Goal: Use online tool/utility: Utilize a website feature to perform a specific function

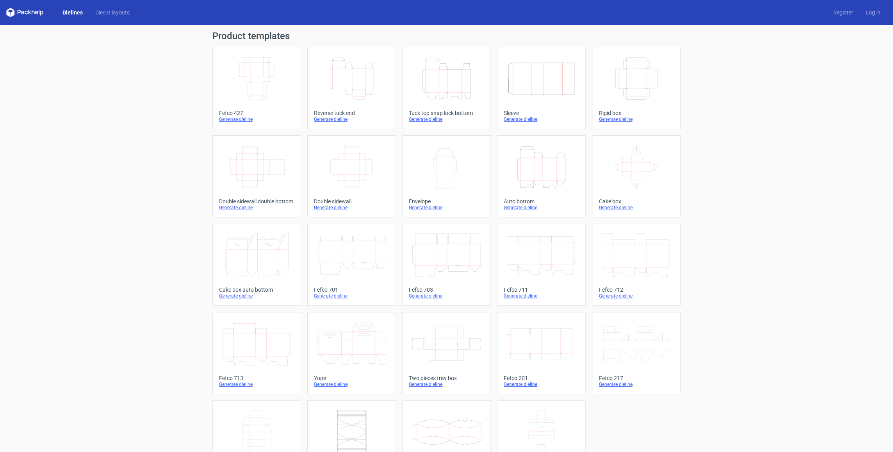
click at [364, 82] on icon "Height Depth Width" at bounding box center [351, 79] width 69 height 44
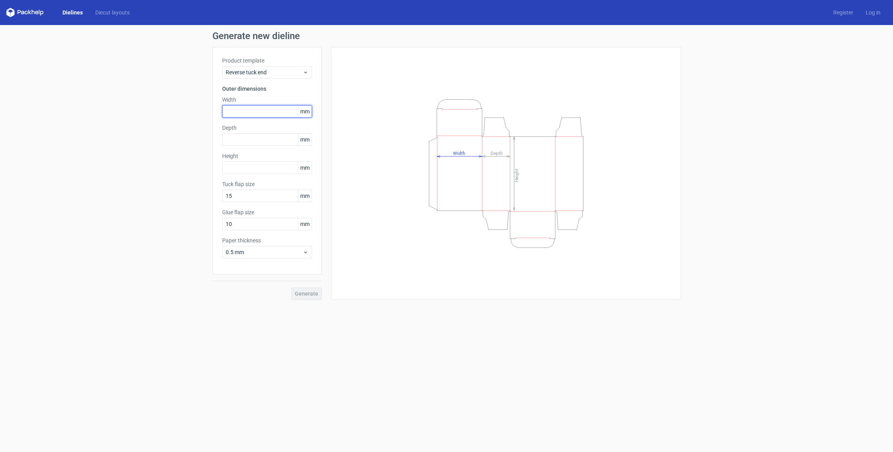
click at [268, 114] on input "text" at bounding box center [267, 111] width 90 height 13
type input "100"
click at [241, 138] on input "text" at bounding box center [267, 139] width 90 height 13
type input "600"
click at [242, 166] on div "Height mm" at bounding box center [267, 163] width 90 height 22
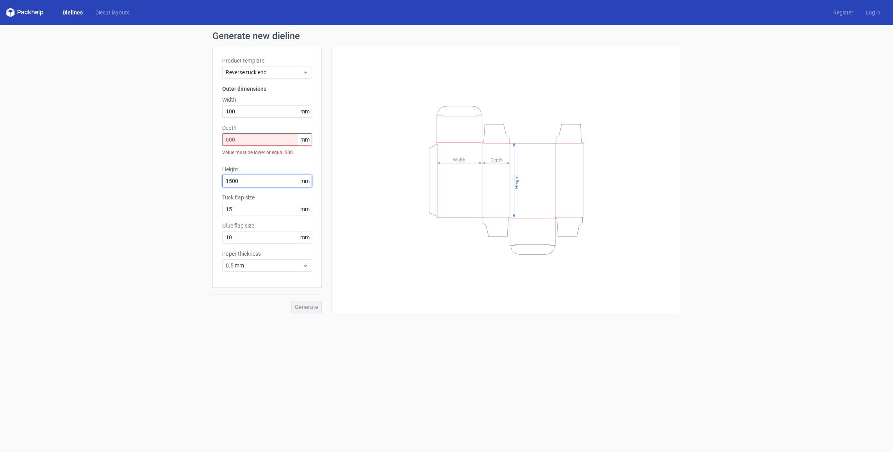
type input "1500"
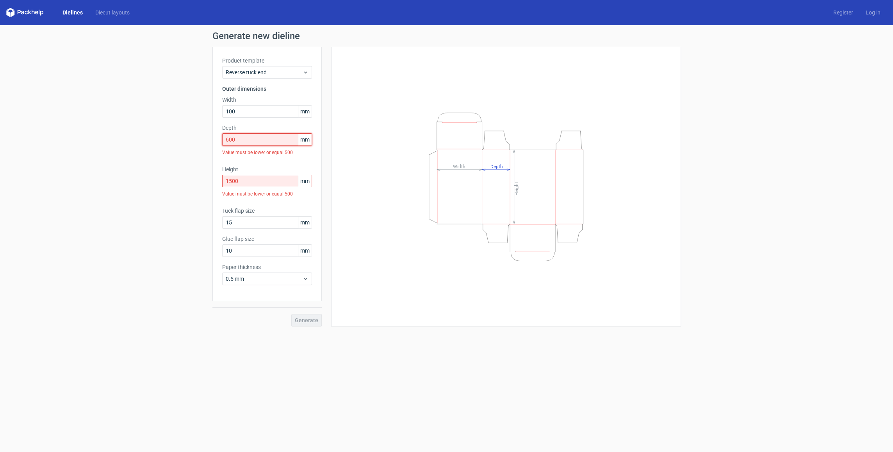
click at [235, 141] on input "600" at bounding box center [267, 139] width 90 height 13
drag, startPoint x: 234, startPoint y: 139, endPoint x: 220, endPoint y: 143, distance: 14.8
click at [220, 143] on div "Product template Reverse tuck end Outer dimensions Width 100 mm Depth 600 mm Va…" at bounding box center [267, 174] width 109 height 254
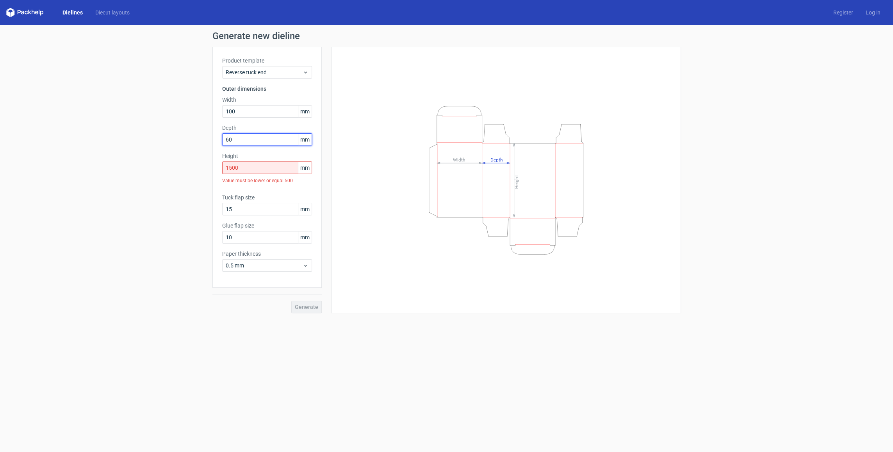
type input "60"
click at [240, 168] on input "1500" at bounding box center [267, 167] width 90 height 13
drag, startPoint x: 241, startPoint y: 168, endPoint x: 218, endPoint y: 172, distance: 23.1
click at [218, 172] on div "Product template Reverse tuck end Outer dimensions Width 100 mm Depth 60 mm Hei…" at bounding box center [267, 167] width 109 height 241
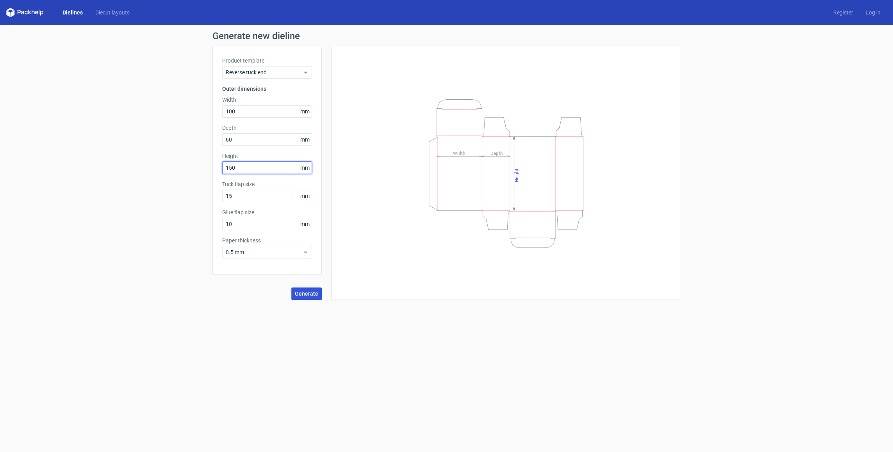
type input "150"
click at [306, 298] on button "Generate" at bounding box center [306, 293] width 30 height 13
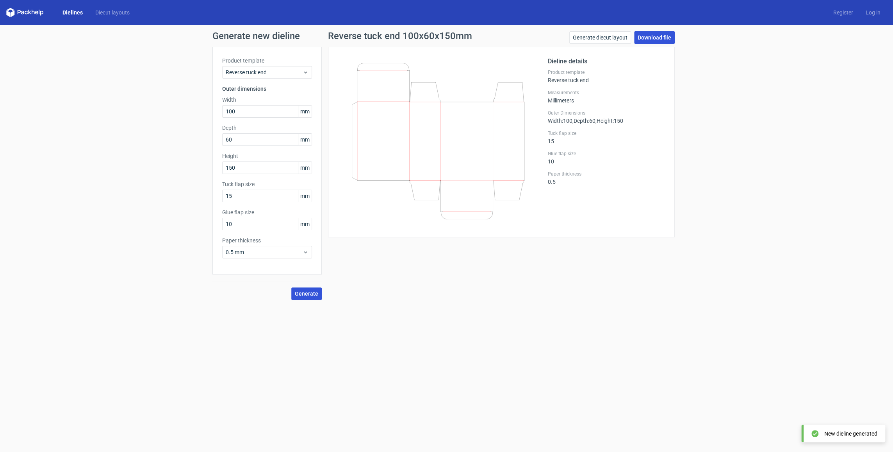
click at [665, 38] on link "Download file" at bounding box center [654, 37] width 41 height 13
click at [65, 13] on link "Dielines" at bounding box center [72, 13] width 33 height 8
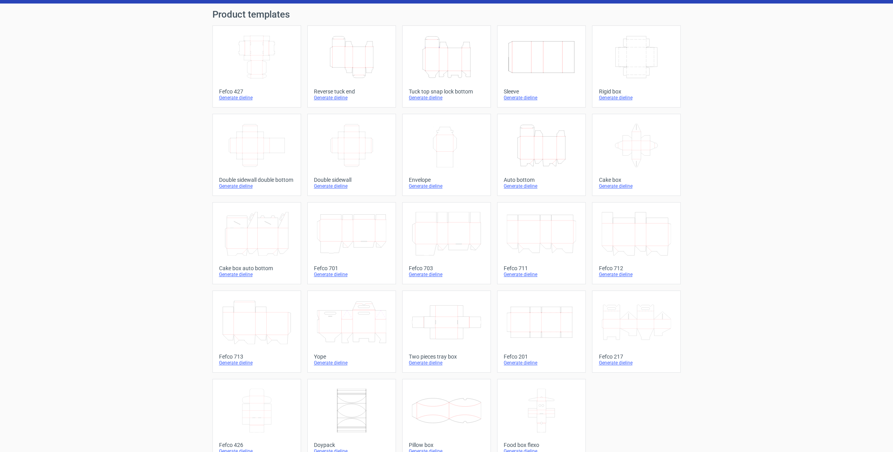
scroll to position [36, 0]
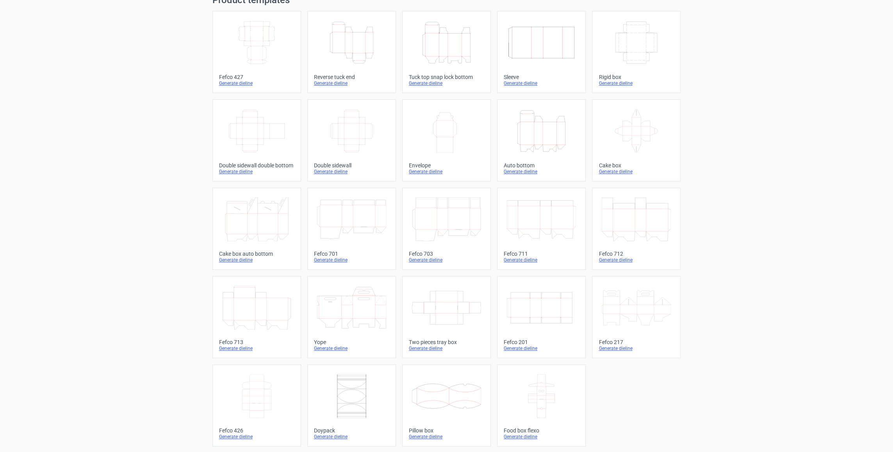
click at [429, 170] on div "Generate dieline" at bounding box center [446, 171] width 75 height 6
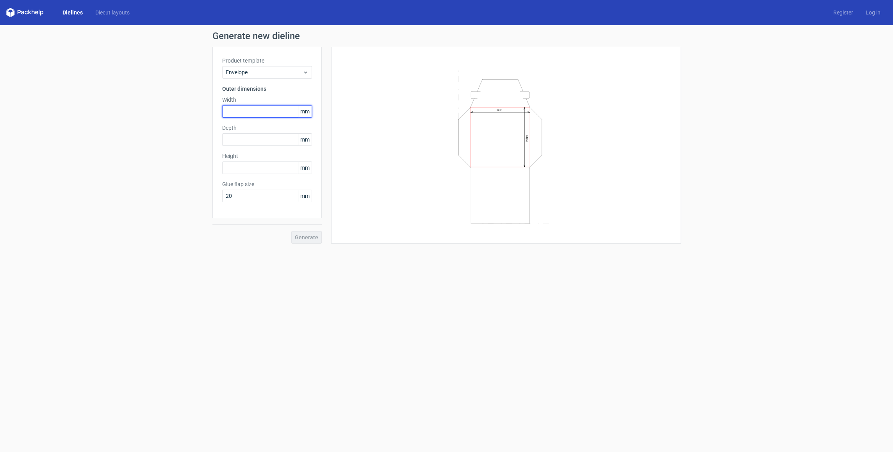
click at [251, 111] on input "text" at bounding box center [267, 111] width 90 height 13
type input "120"
type input "160"
drag, startPoint x: 230, startPoint y: 141, endPoint x: 207, endPoint y: 141, distance: 23.4
click at [207, 141] on div "Generate new dieline Product template Envelope Outer dimensions Width 120 mm De…" at bounding box center [446, 137] width 893 height 225
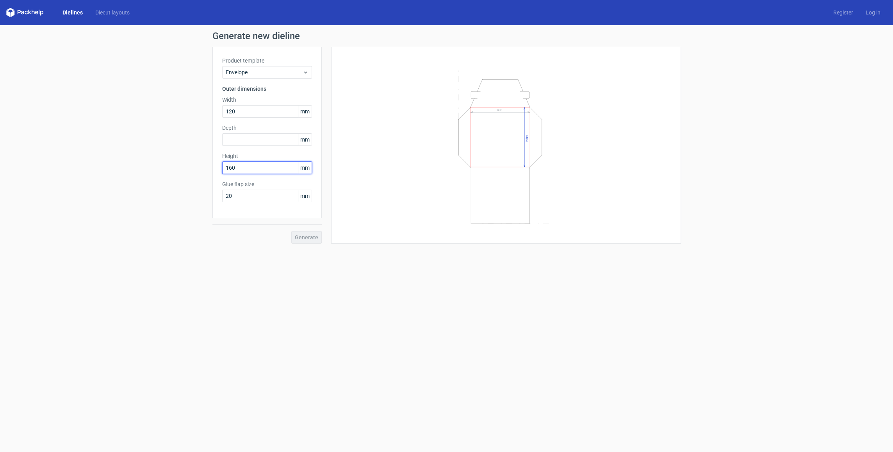
type input "160"
type input "15"
click at [310, 237] on div "Generate" at bounding box center [267, 230] width 109 height 25
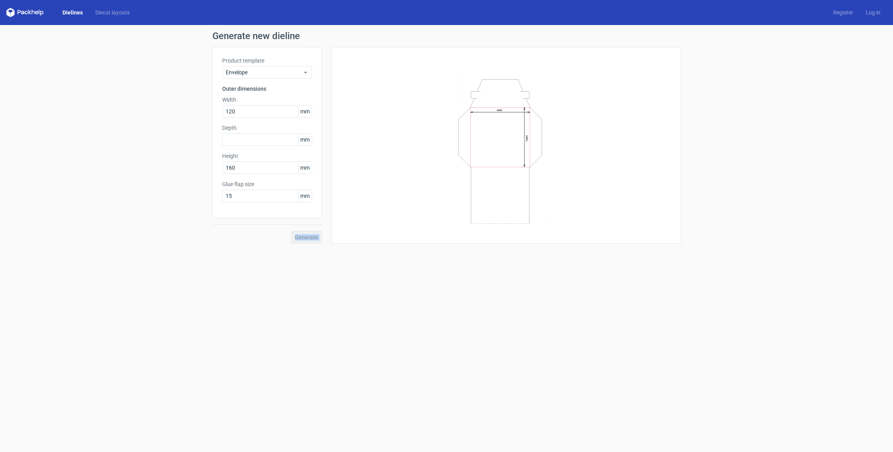
click at [310, 237] on div "Generate" at bounding box center [267, 230] width 109 height 25
click at [257, 141] on input "text" at bounding box center [267, 139] width 90 height 13
click at [230, 137] on input "0" at bounding box center [267, 139] width 90 height 13
drag, startPoint x: 230, startPoint y: 137, endPoint x: 203, endPoint y: 138, distance: 27.8
click at [203, 138] on div "Generate new dieline Product template Envelope Outer dimensions Width 120 mm De…" at bounding box center [446, 144] width 893 height 238
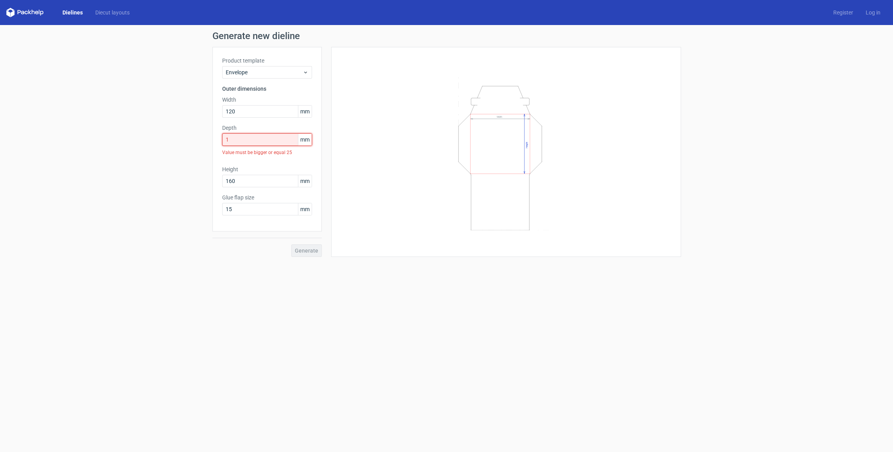
click at [244, 143] on input "1" at bounding box center [267, 139] width 90 height 13
drag, startPoint x: 242, startPoint y: 140, endPoint x: 219, endPoint y: 138, distance: 23.2
click at [219, 138] on div "Product template Envelope Outer dimensions Width 120 mm Depth 1 mm Value must b…" at bounding box center [267, 139] width 109 height 184
type input "25"
click at [297, 235] on span "Generate" at bounding box center [306, 236] width 23 height 5
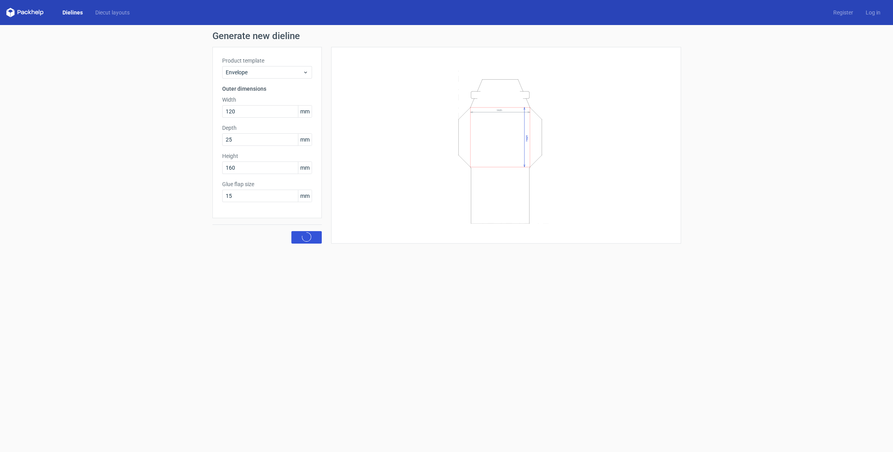
click at [297, 238] on span "Generate" at bounding box center [306, 236] width 23 height 5
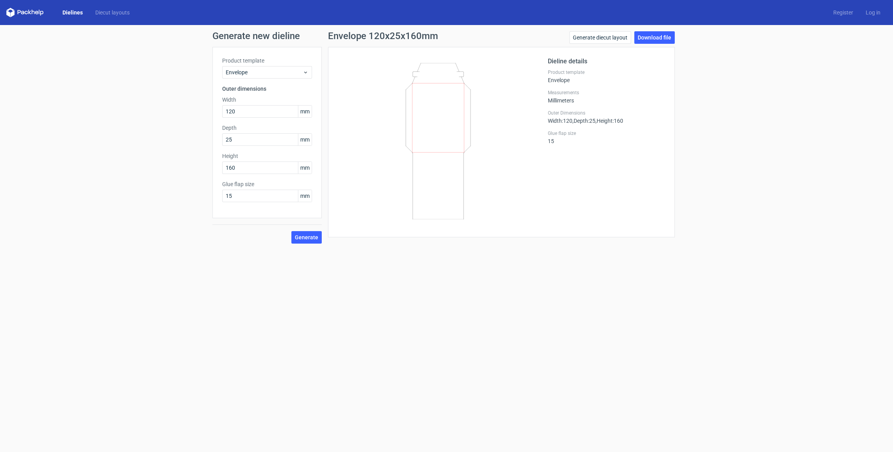
click at [421, 104] on icon at bounding box center [438, 141] width 188 height 156
click at [421, 103] on icon at bounding box center [438, 141] width 188 height 156
click at [443, 147] on icon at bounding box center [438, 141] width 188 height 156
click at [236, 139] on input "25" at bounding box center [267, 139] width 90 height 13
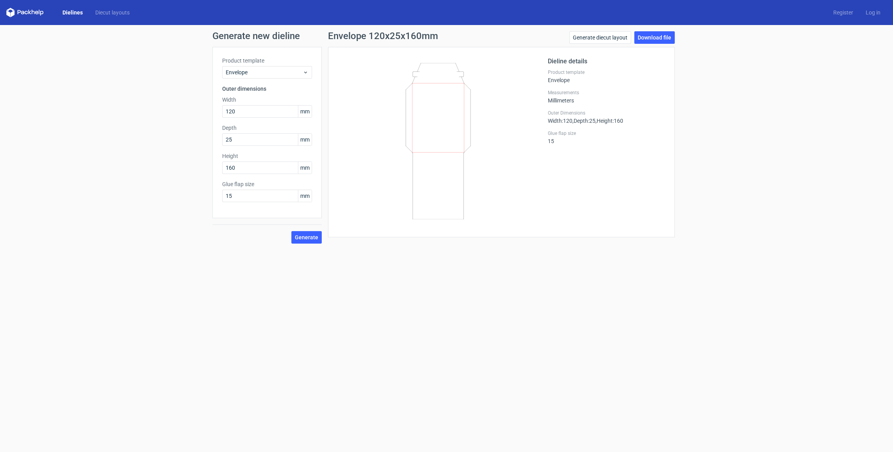
click at [241, 96] on label "Width" at bounding box center [267, 100] width 90 height 8
drag, startPoint x: 234, startPoint y: 138, endPoint x: 221, endPoint y: 138, distance: 13.3
click at [221, 138] on div "Product template Envelope Outer dimensions Width 120 mm Depth 25 mm Height 160 …" at bounding box center [267, 132] width 109 height 171
click at [254, 38] on h1 "Generate new dieline" at bounding box center [447, 35] width 469 height 9
click at [309, 74] on div "Envelope" at bounding box center [267, 72] width 90 height 13
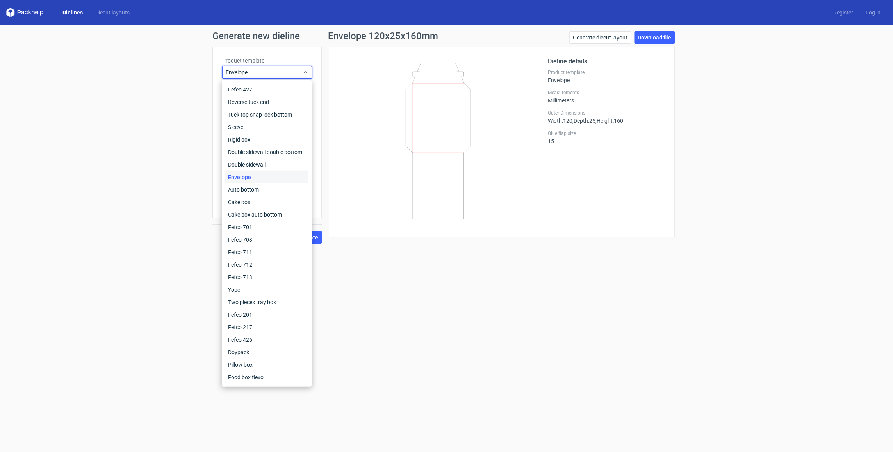
click at [264, 176] on div "Envelope" at bounding box center [267, 176] width 84 height 13
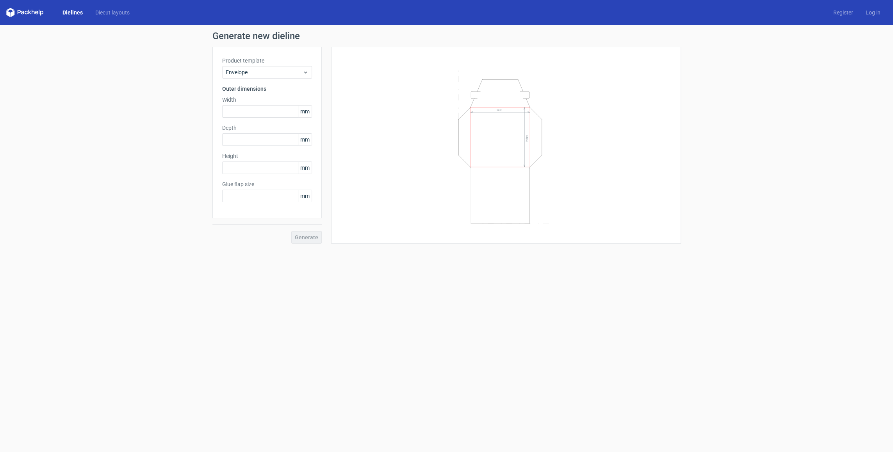
type input "20"
click at [23, 11] on icon at bounding box center [22, 13] width 3 height 4
click at [68, 12] on link "Dielines" at bounding box center [72, 13] width 33 height 8
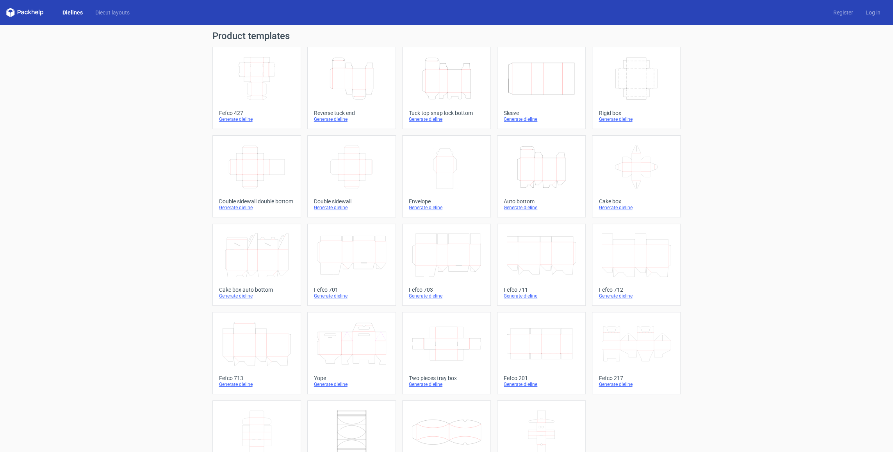
click at [37, 12] on icon at bounding box center [25, 12] width 38 height 9
click at [72, 14] on link "Dielines" at bounding box center [72, 13] width 33 height 8
click at [116, 11] on link "Diecut layouts" at bounding box center [112, 13] width 47 height 8
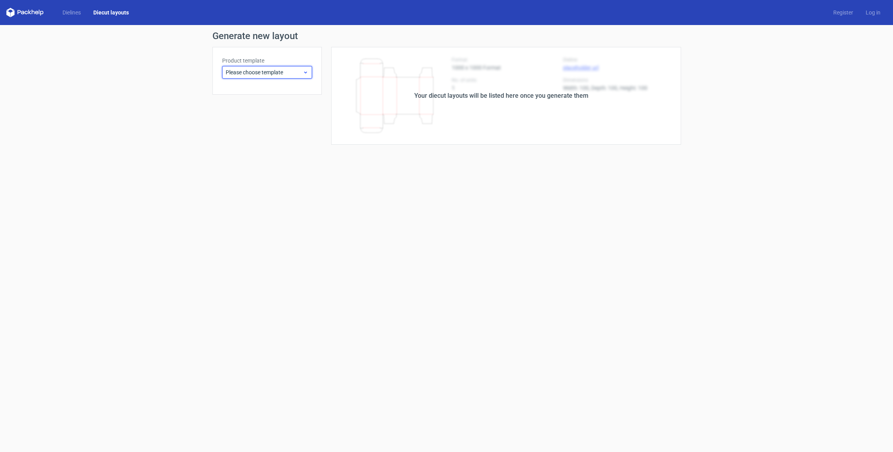
click at [306, 73] on use at bounding box center [305, 72] width 3 height 2
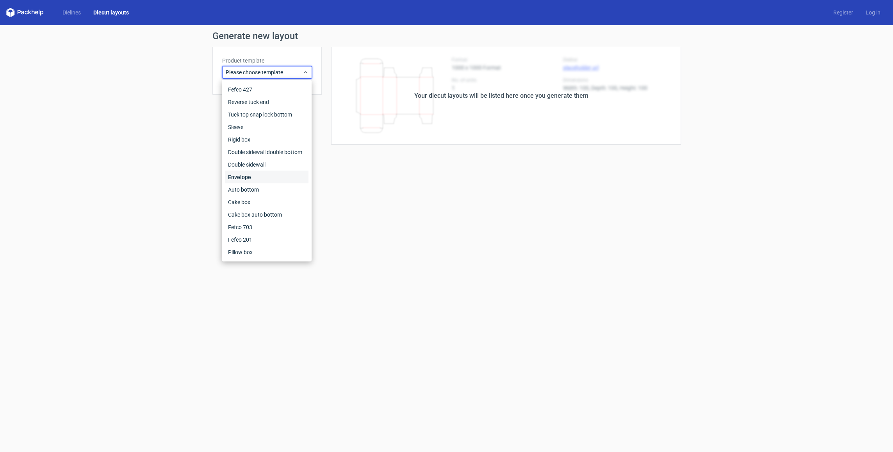
click at [248, 177] on div "Envelope" at bounding box center [267, 176] width 84 height 13
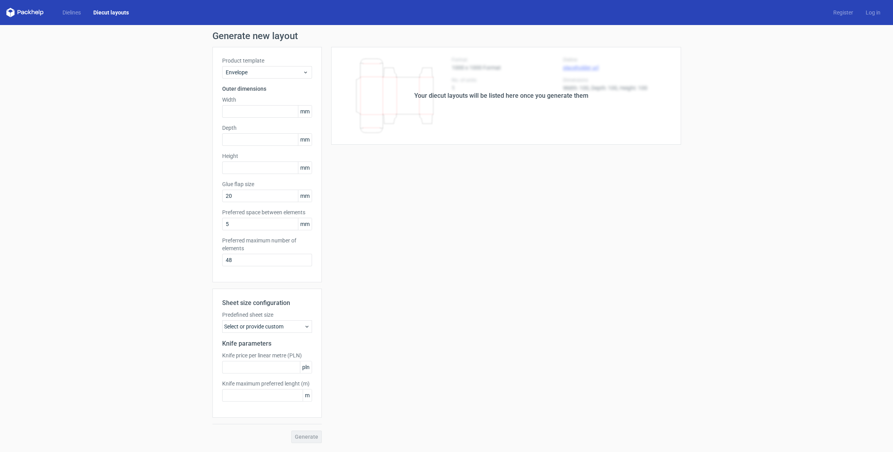
click at [311, 324] on div "Select or provide custom" at bounding box center [267, 326] width 90 height 13
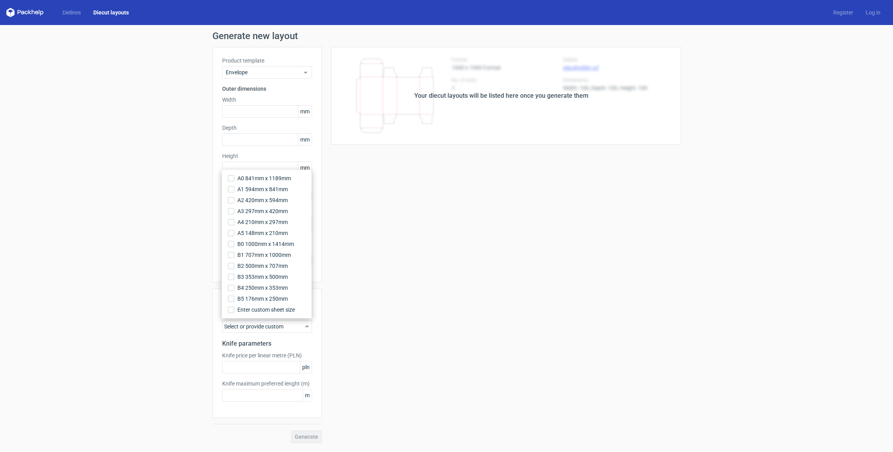
click at [321, 329] on div "Sheet size configuration Predefined sheet size Select or provide custom Knife p…" at bounding box center [267, 352] width 109 height 129
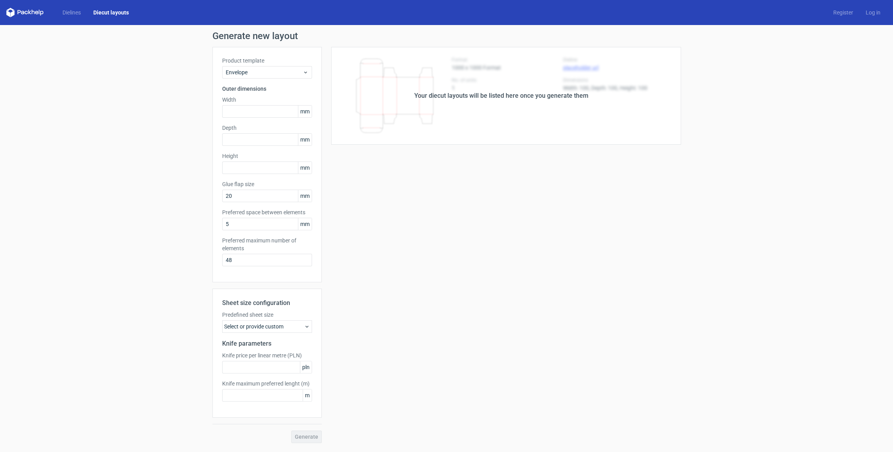
click at [307, 327] on icon at bounding box center [307, 326] width 6 height 6
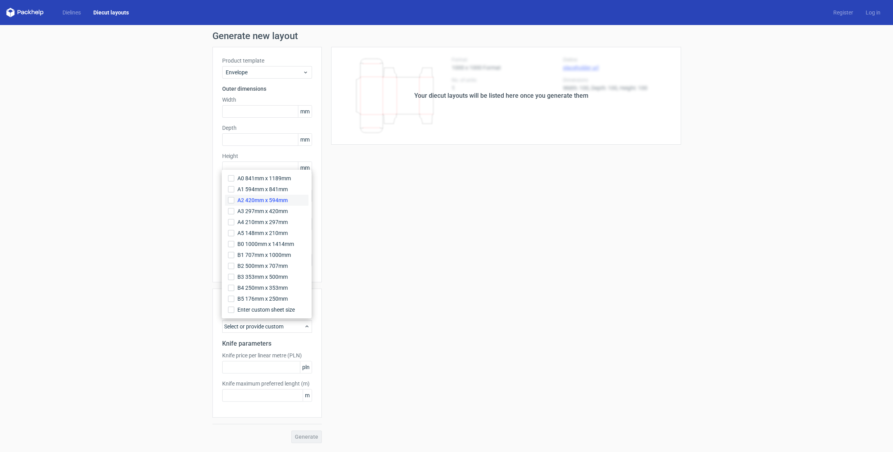
click at [265, 199] on span "A2 420mm x 594mm" at bounding box center [263, 200] width 50 height 8
click at [234, 199] on input "A2 420mm x 594mm" at bounding box center [231, 200] width 6 height 6
click at [297, 439] on div "Generate" at bounding box center [267, 436] width 109 height 13
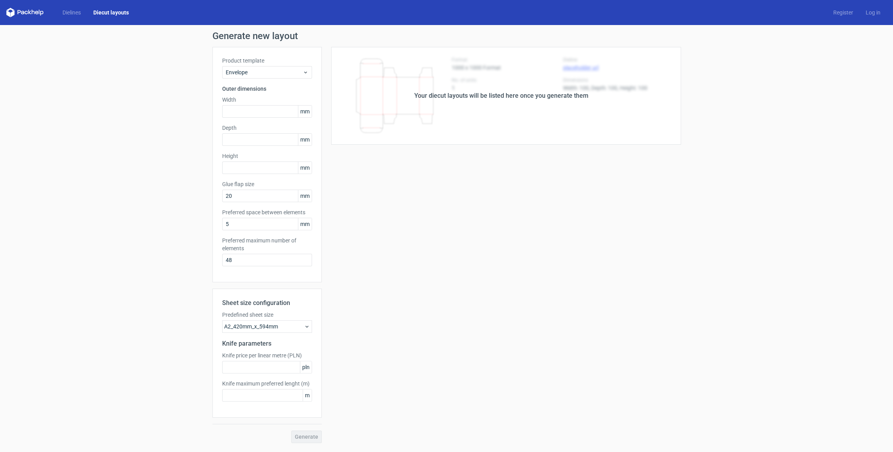
click at [238, 420] on div "Sheet size configuration Predefined sheet size A2_420mm_x_594mm Knife parameter…" at bounding box center [267, 365] width 109 height 154
click at [487, 93] on div "Your diecut layouts will be listed here once you generate them" at bounding box center [501, 95] width 174 height 9
click at [270, 70] on span "Envelope" at bounding box center [264, 72] width 77 height 8
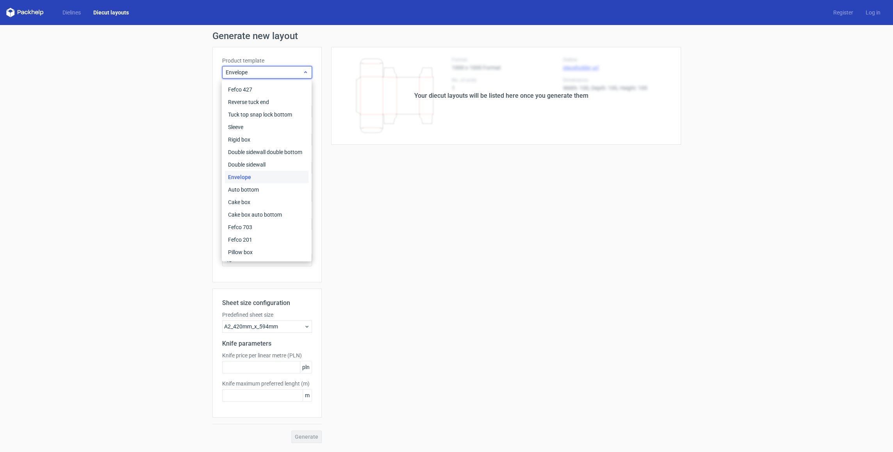
click at [270, 70] on span "Envelope" at bounding box center [264, 72] width 77 height 8
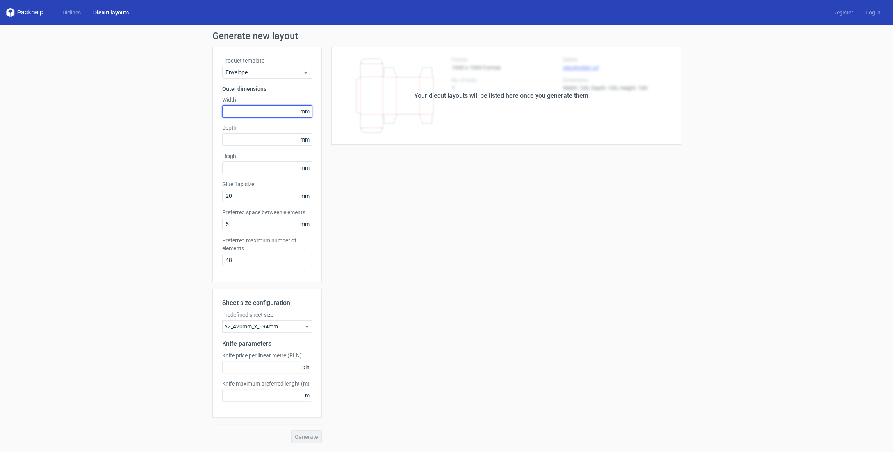
click at [244, 113] on input "text" at bounding box center [267, 111] width 90 height 13
type input "120"
type input "25"
type input "160"
type input "15"
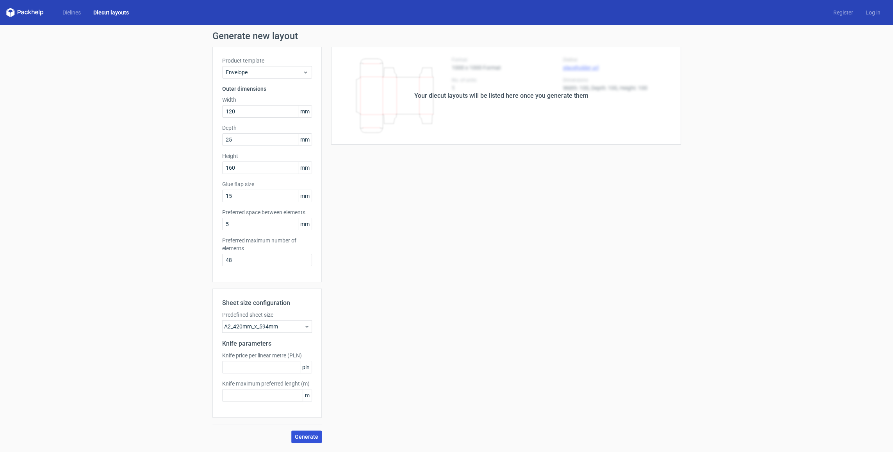
click at [307, 434] on span "Generate" at bounding box center [306, 436] width 23 height 5
click at [471, 235] on div "Your diecut layouts will be listed here once you generate them Height Depth Wid…" at bounding box center [501, 245] width 359 height 396
click at [444, 218] on div "Your diecut layouts will be listed here once you generate them Height Depth Wid…" at bounding box center [501, 245] width 359 height 396
click at [438, 91] on div "Your diecut layouts will be listed here once you generate them" at bounding box center [501, 95] width 174 height 9
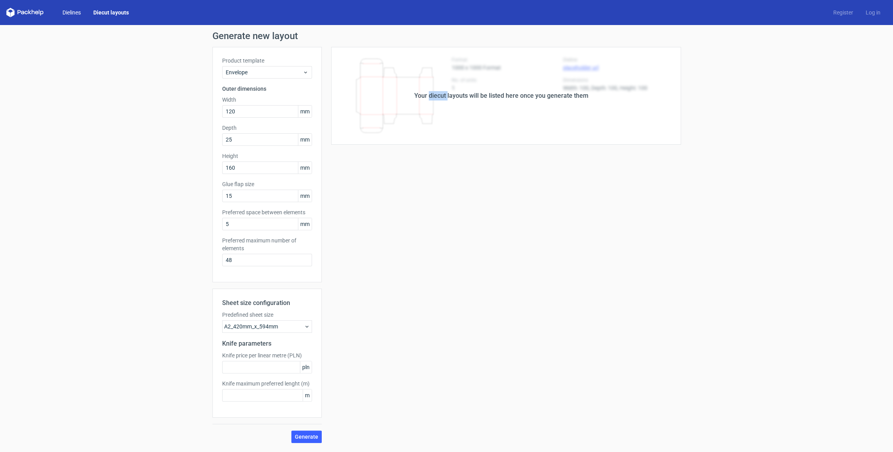
click at [75, 10] on link "Dielines" at bounding box center [71, 13] width 31 height 8
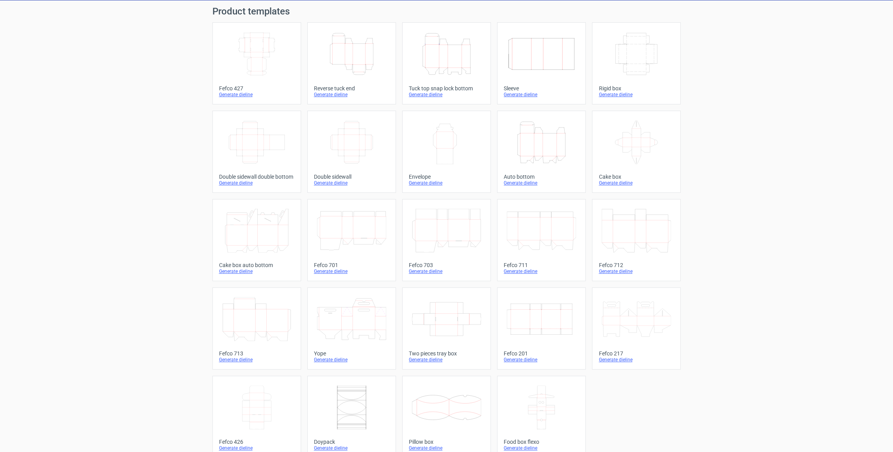
scroll to position [36, 0]
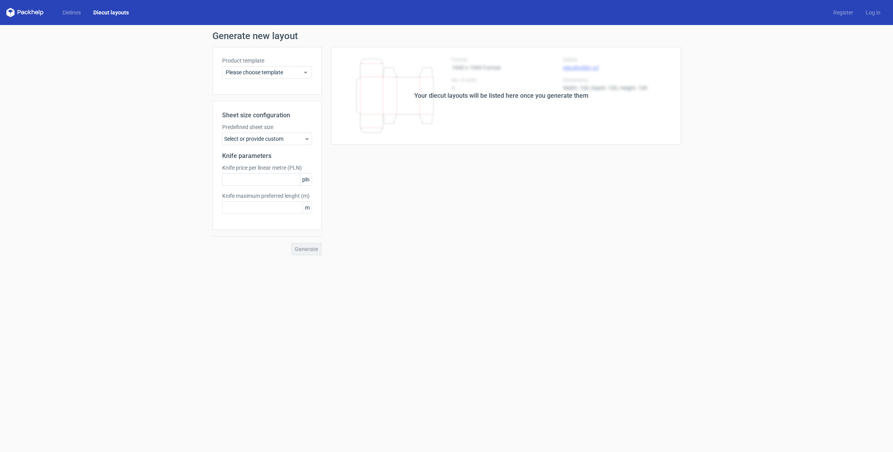
click at [576, 286] on form "Generate new layout Product template Please choose template Sheet size configur…" at bounding box center [446, 238] width 893 height 427
